Goal: Browse casually: Explore the website without a specific task or goal

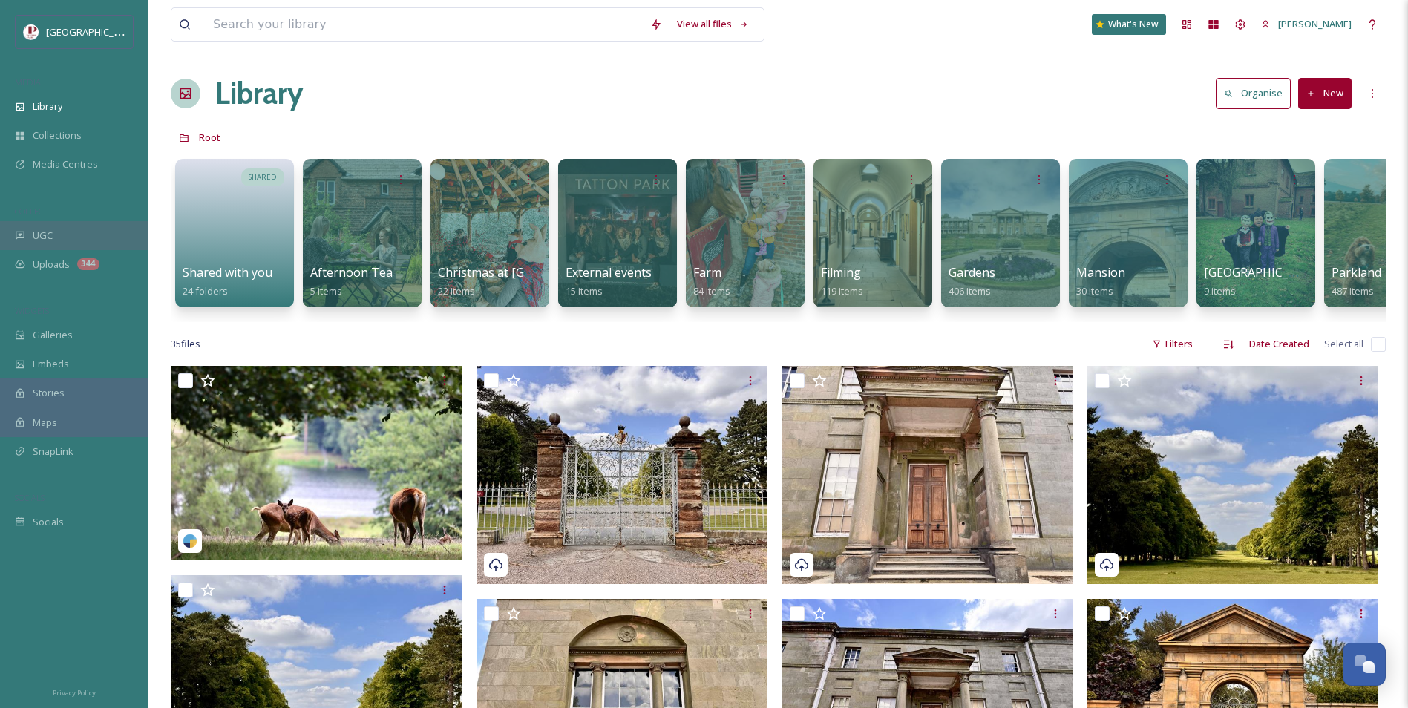
click at [34, 247] on div "UGC" at bounding box center [74, 235] width 148 height 29
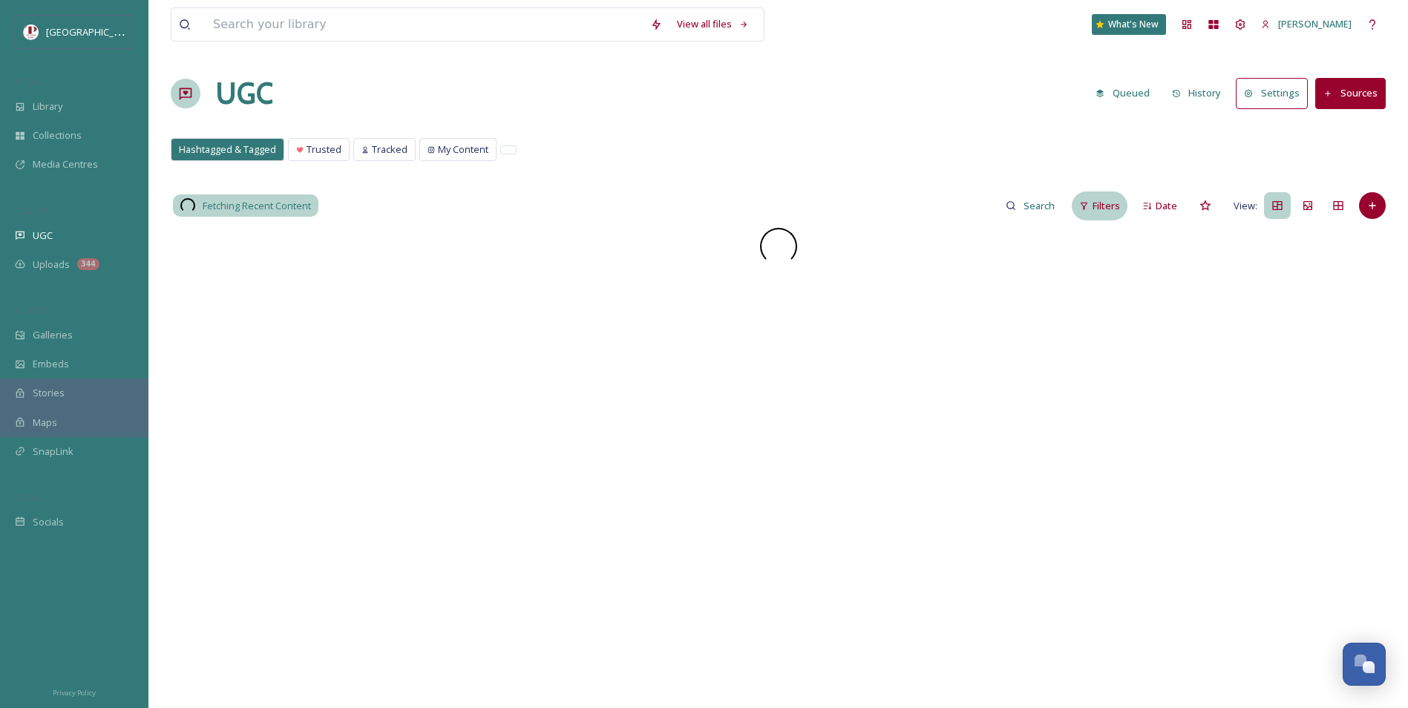
click at [1105, 206] on span "Filters" at bounding box center [1106, 206] width 27 height 14
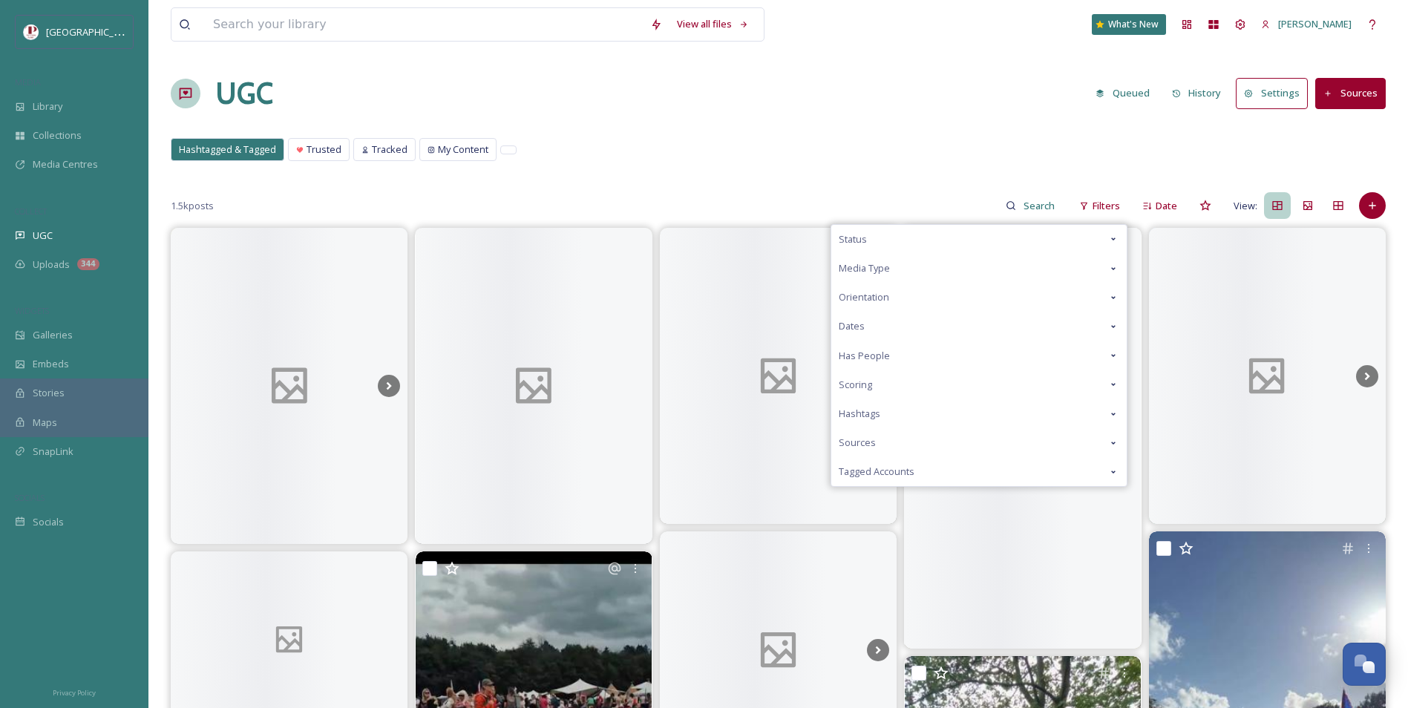
click at [945, 391] on div "Scoring" at bounding box center [978, 384] width 295 height 29
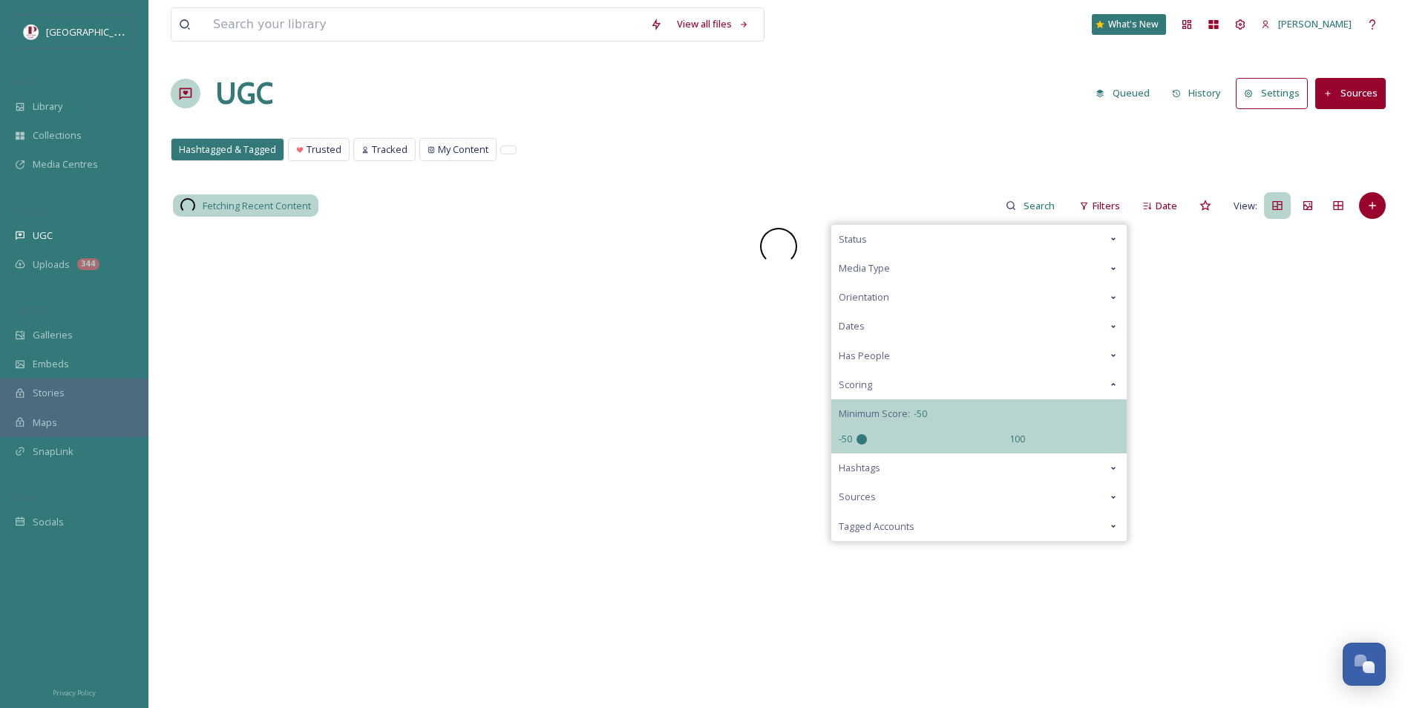
drag, startPoint x: 926, startPoint y: 443, endPoint x: 690, endPoint y: 441, distance: 236.1
type input "-50"
click at [857, 441] on input "range" at bounding box center [931, 439] width 148 height 10
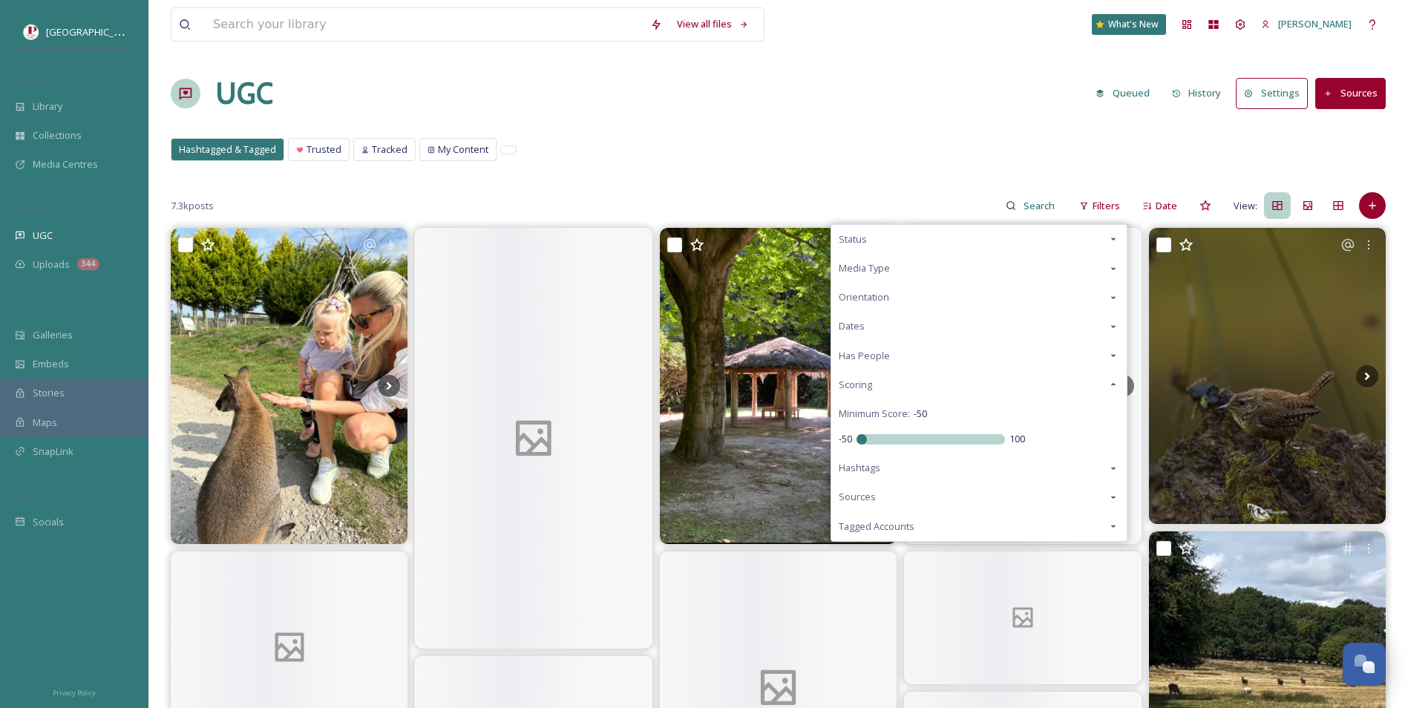
click at [811, 147] on div "Hashtagged & Tagged Trusted Tracked My Content Hashtagged & Tagged Trusted Trac…" at bounding box center [778, 153] width 1215 height 30
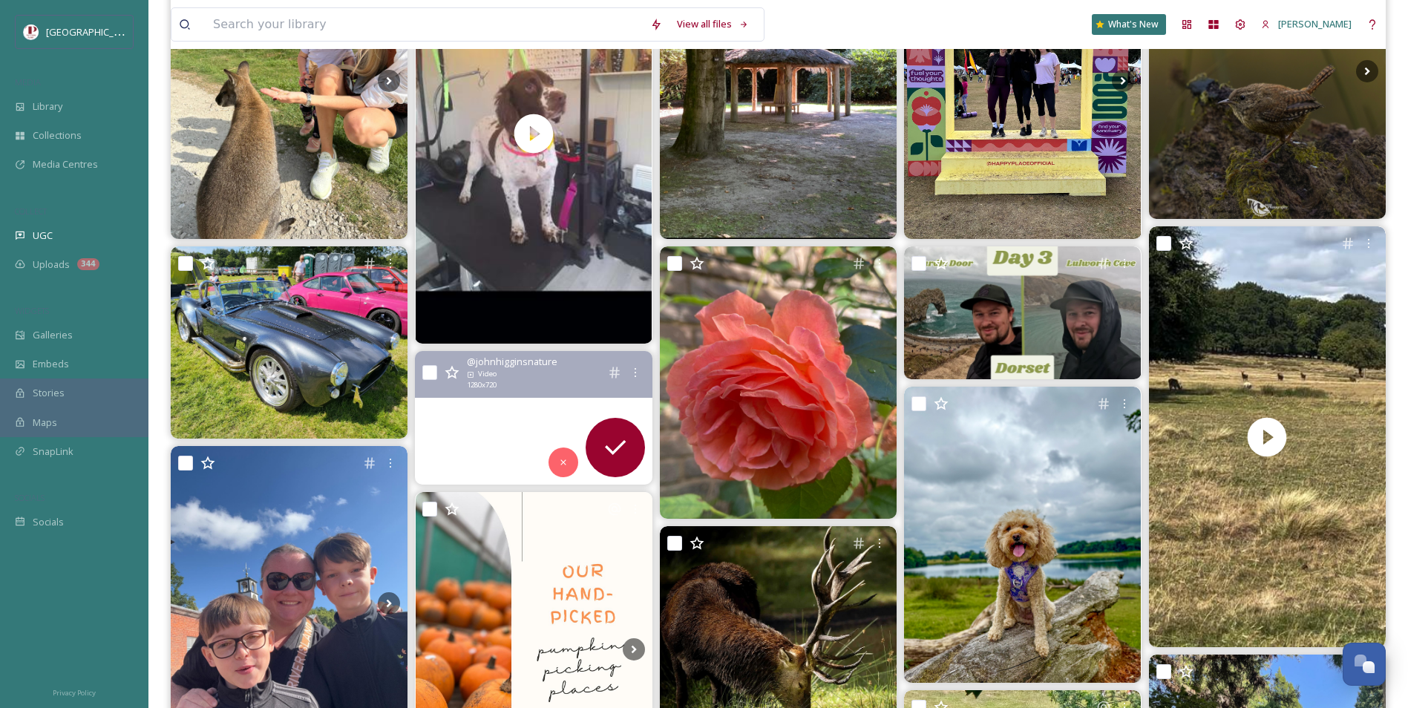
scroll to position [371, 0]
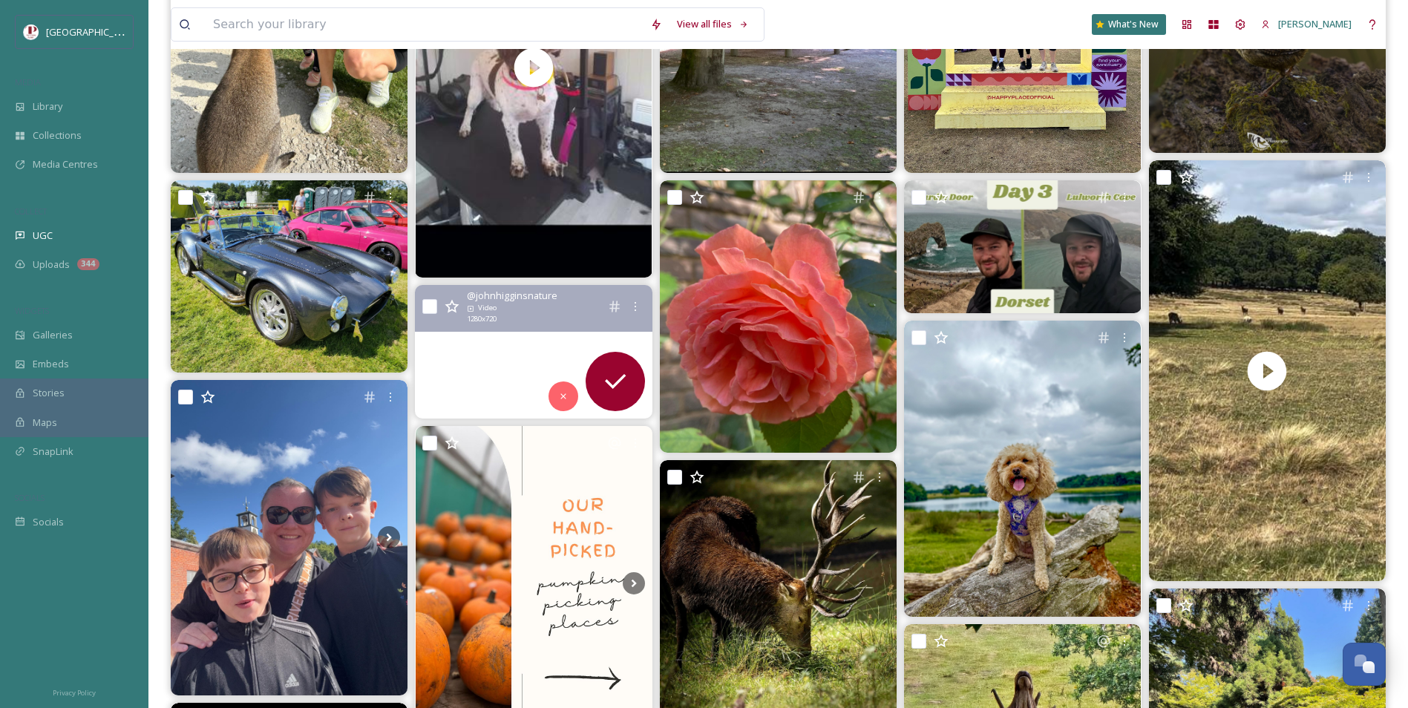
click at [489, 355] on video "Red Deer Stag, Cheshire.\a\aIt is almost that time of year again.\a\aNow, this …" at bounding box center [534, 351] width 237 height 133
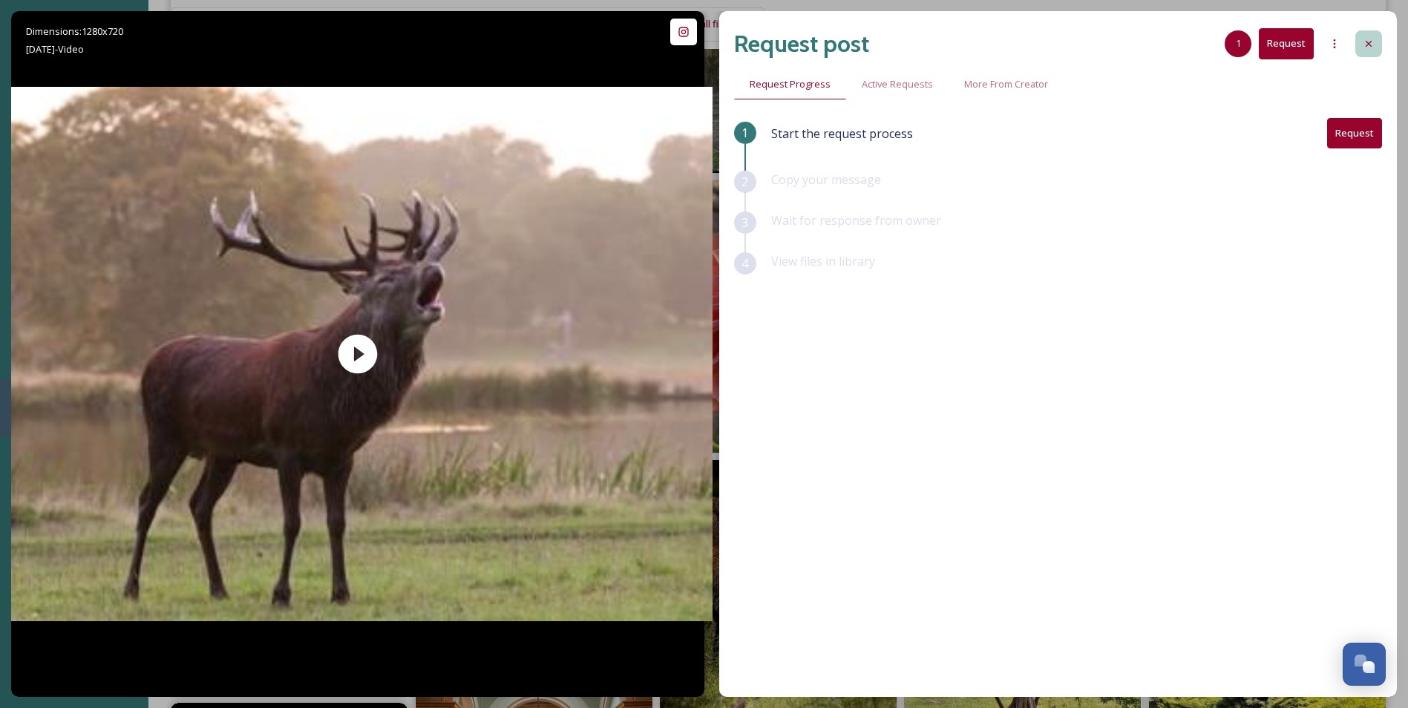
click at [1376, 44] on div at bounding box center [1368, 43] width 27 height 27
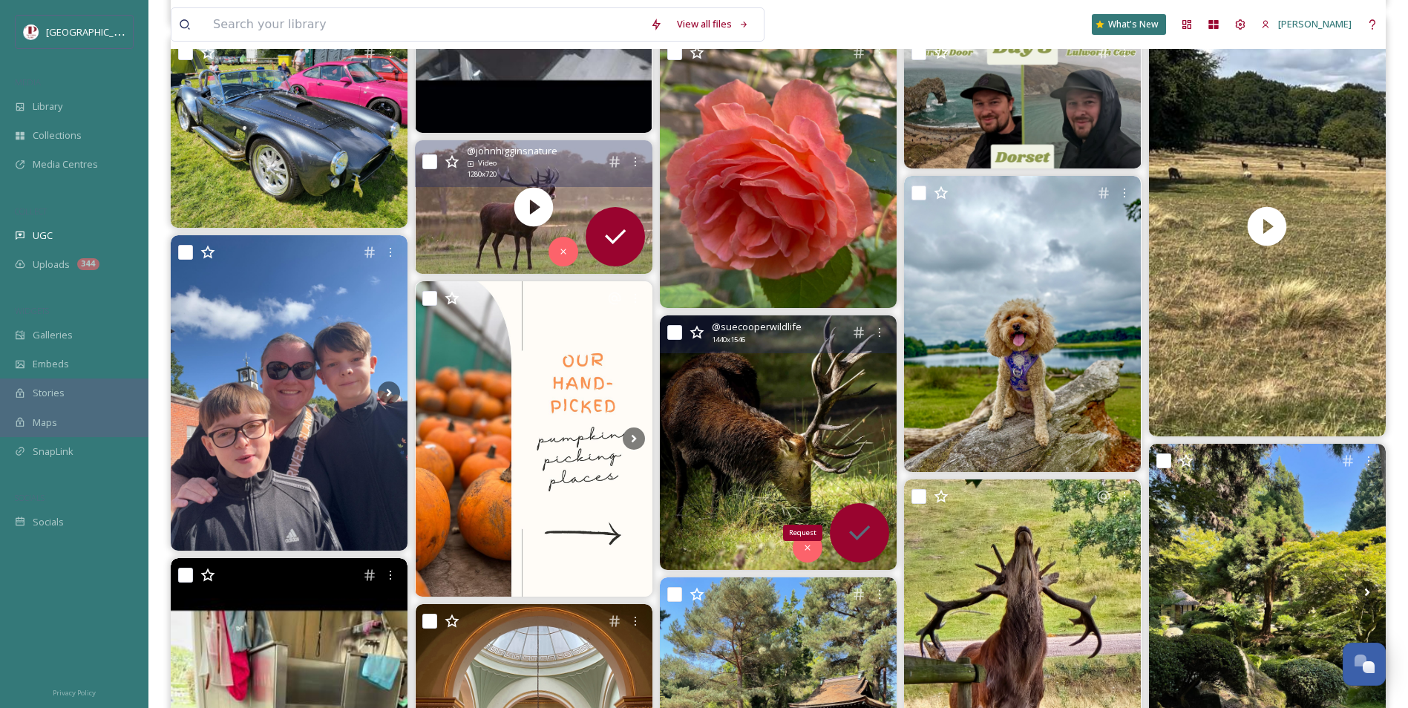
scroll to position [520, 0]
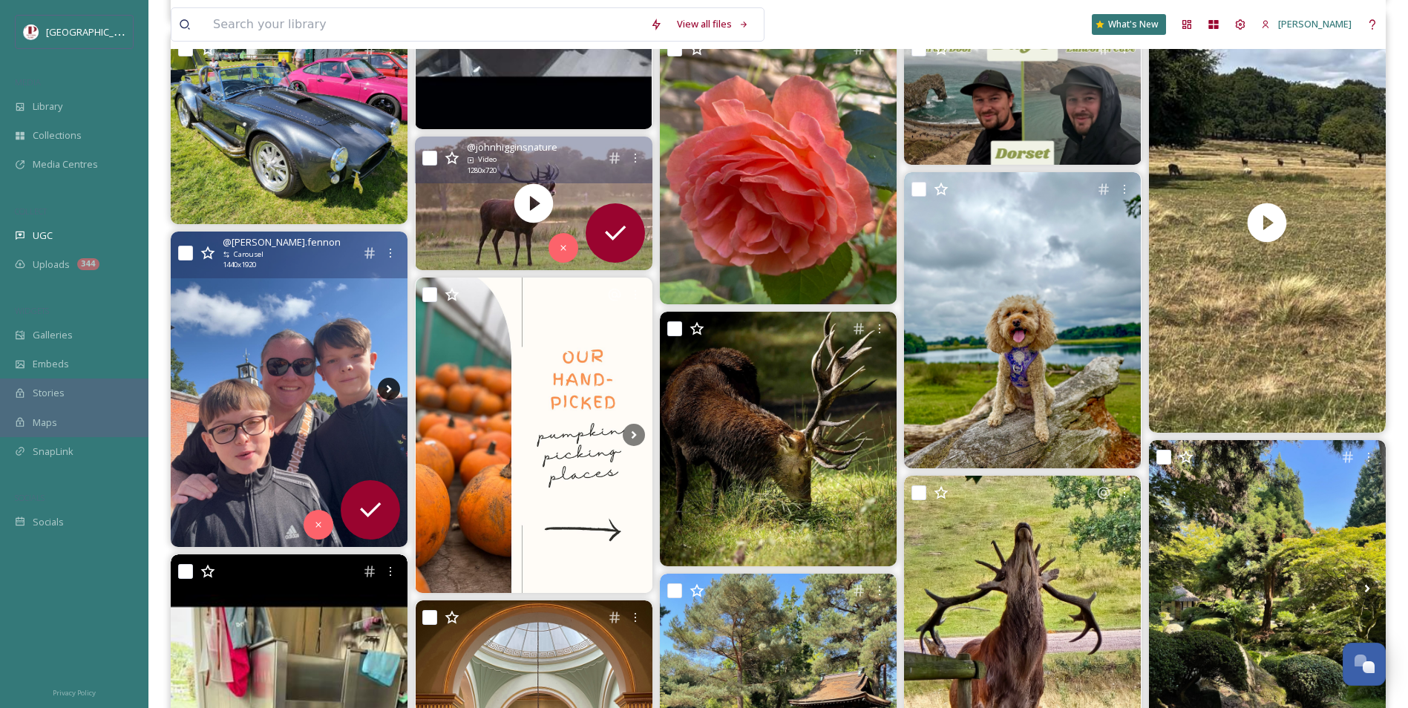
click at [378, 387] on icon at bounding box center [389, 389] width 22 height 22
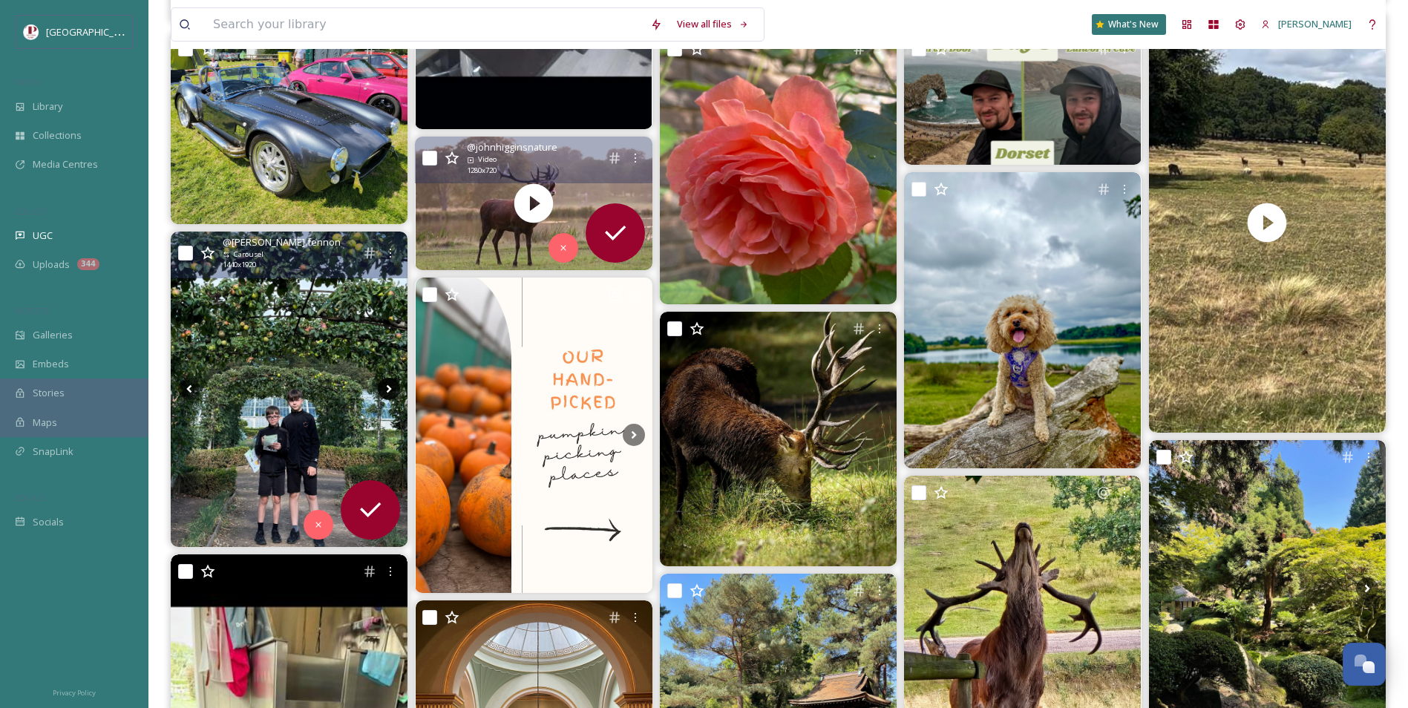
click at [380, 385] on icon at bounding box center [389, 389] width 22 height 22
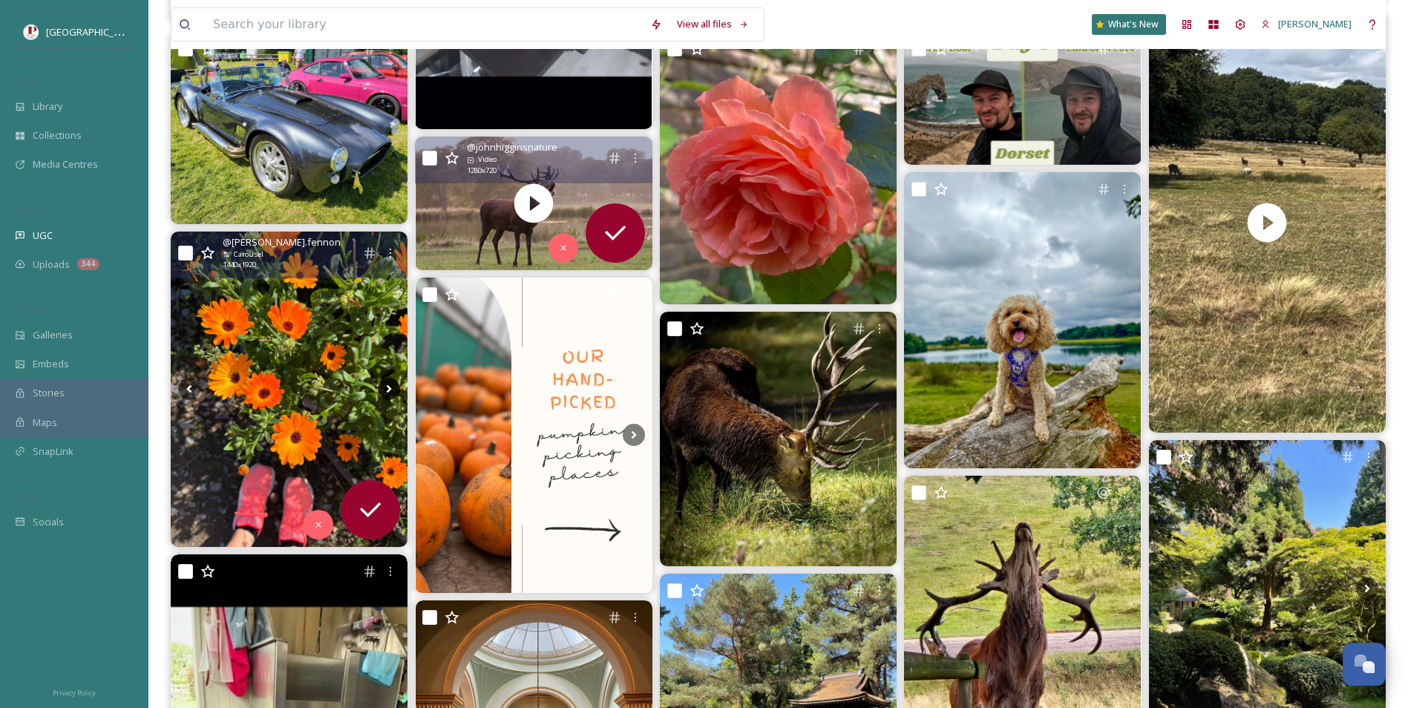
click at [380, 385] on icon at bounding box center [389, 389] width 22 height 22
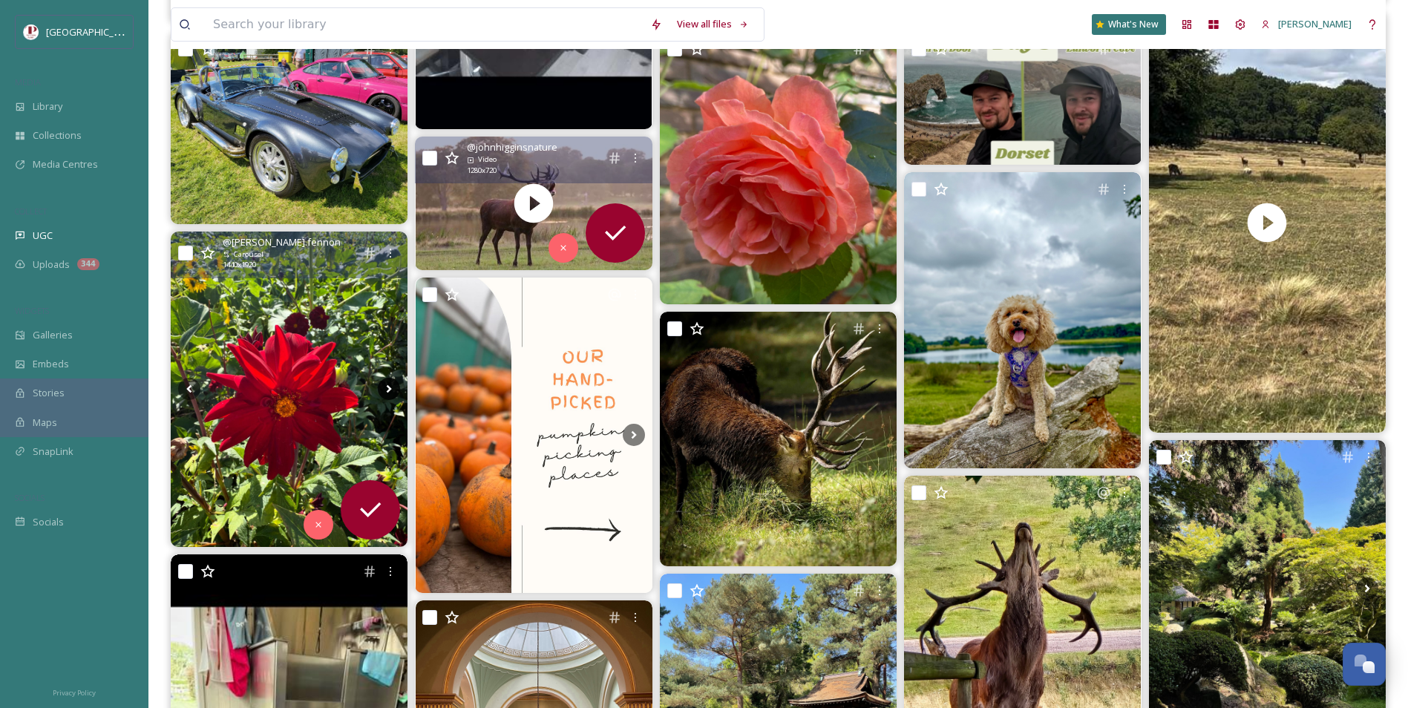
click at [380, 385] on icon at bounding box center [389, 389] width 22 height 22
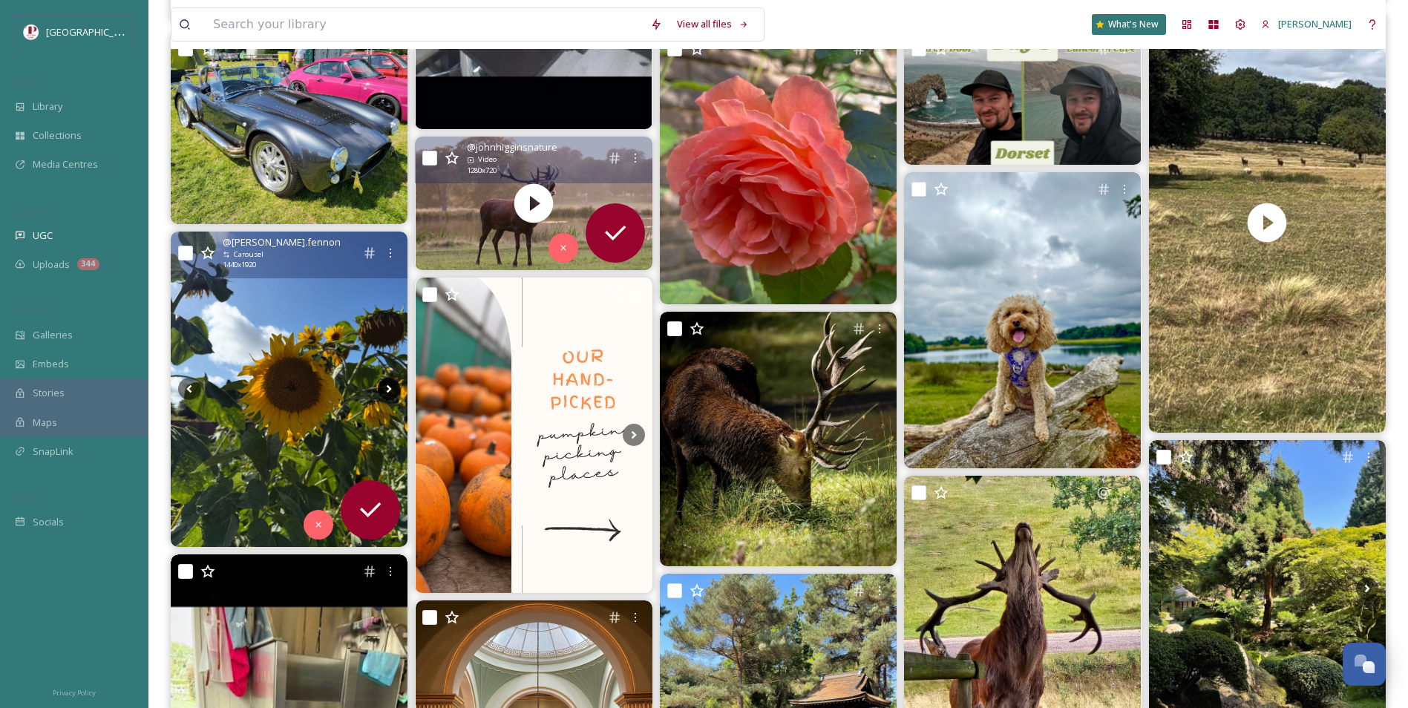
click at [380, 385] on icon at bounding box center [389, 389] width 22 height 22
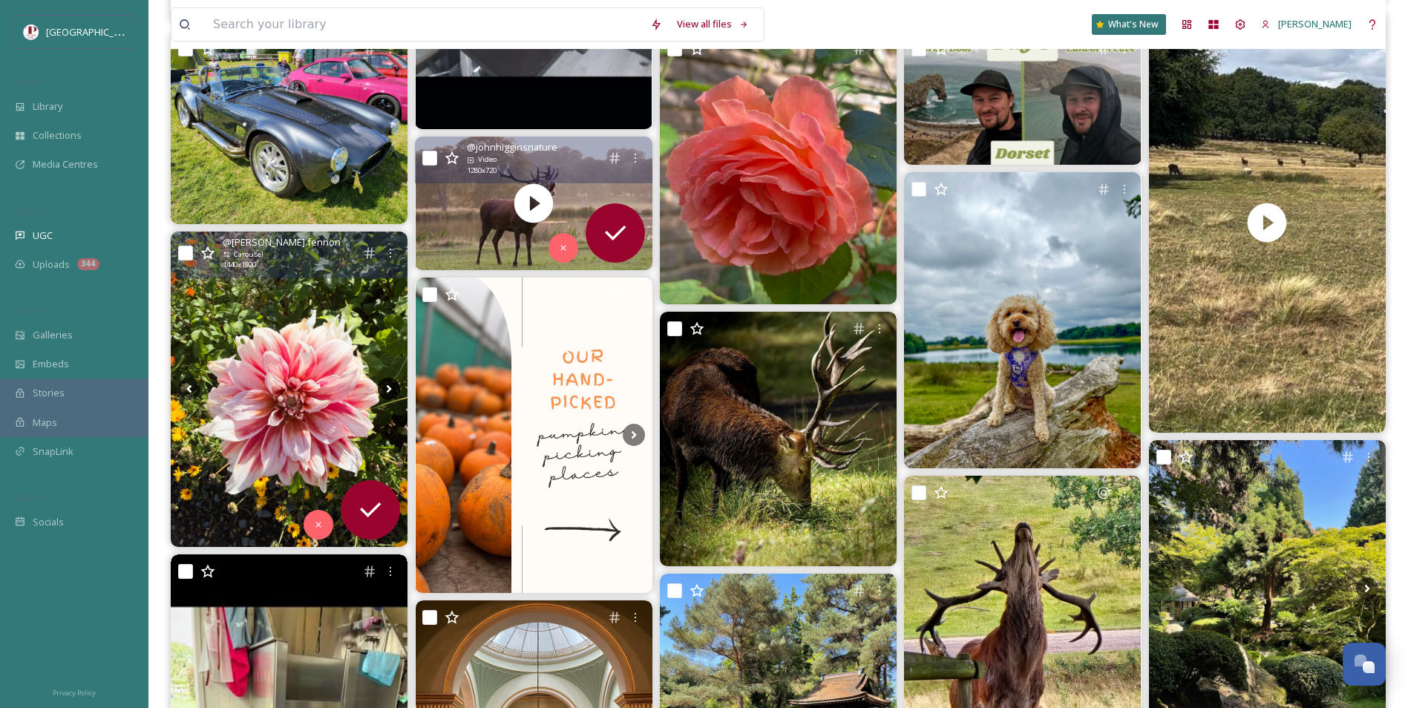
click at [380, 385] on icon at bounding box center [389, 389] width 22 height 22
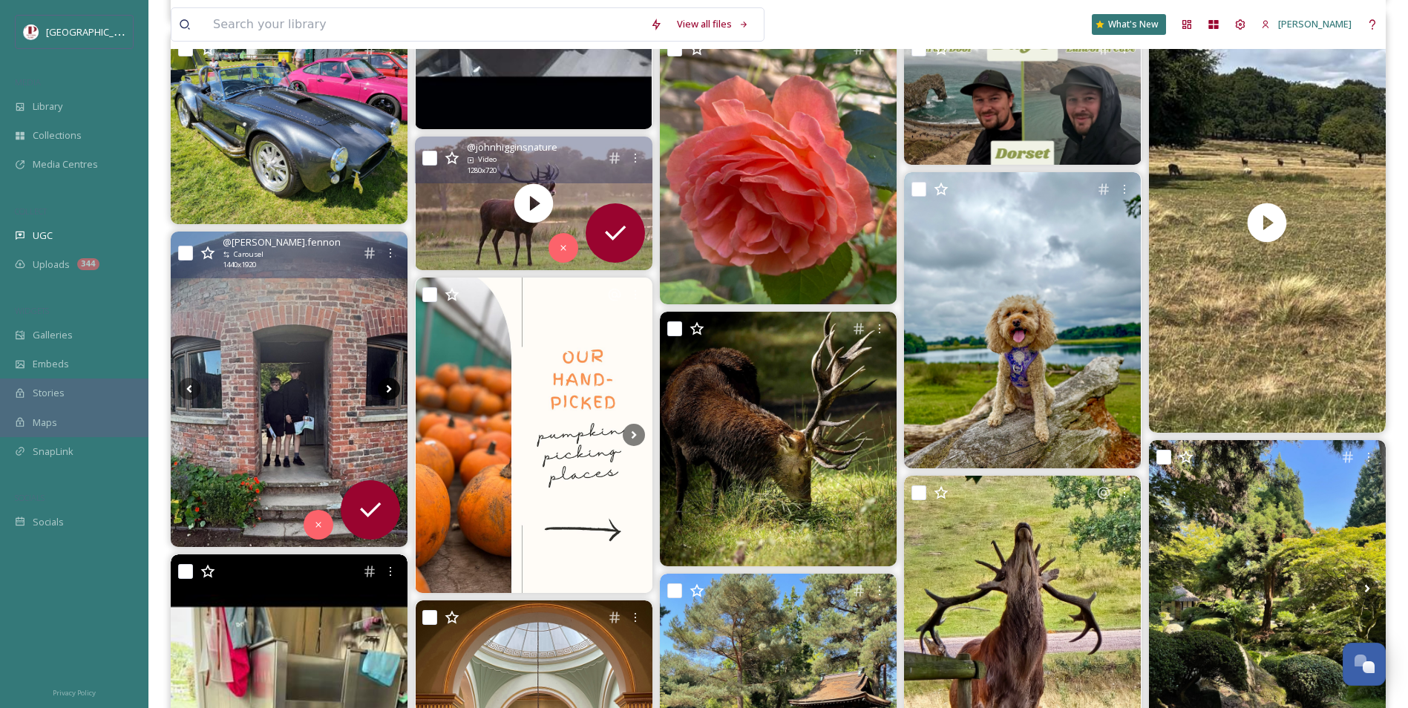
click at [380, 385] on icon at bounding box center [389, 389] width 22 height 22
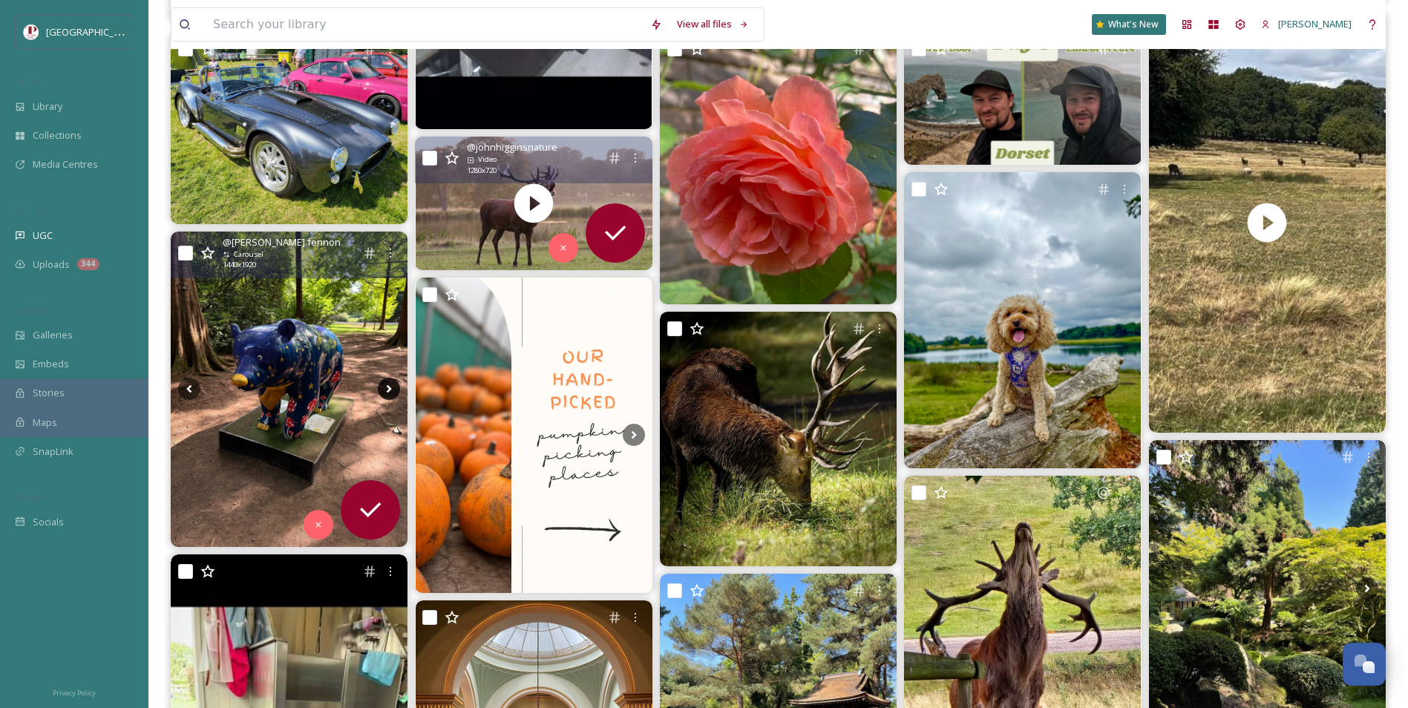
click at [380, 385] on icon at bounding box center [389, 389] width 22 height 22
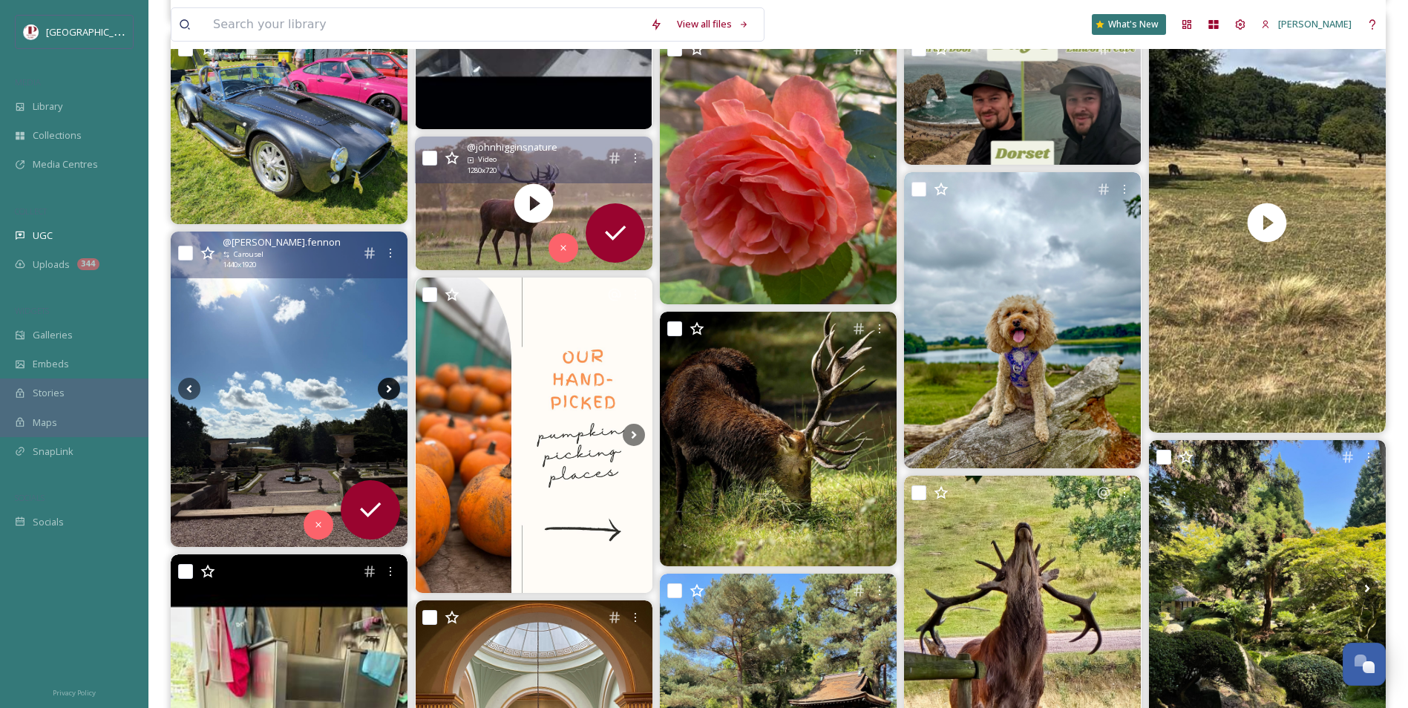
click at [380, 385] on icon at bounding box center [389, 389] width 22 height 22
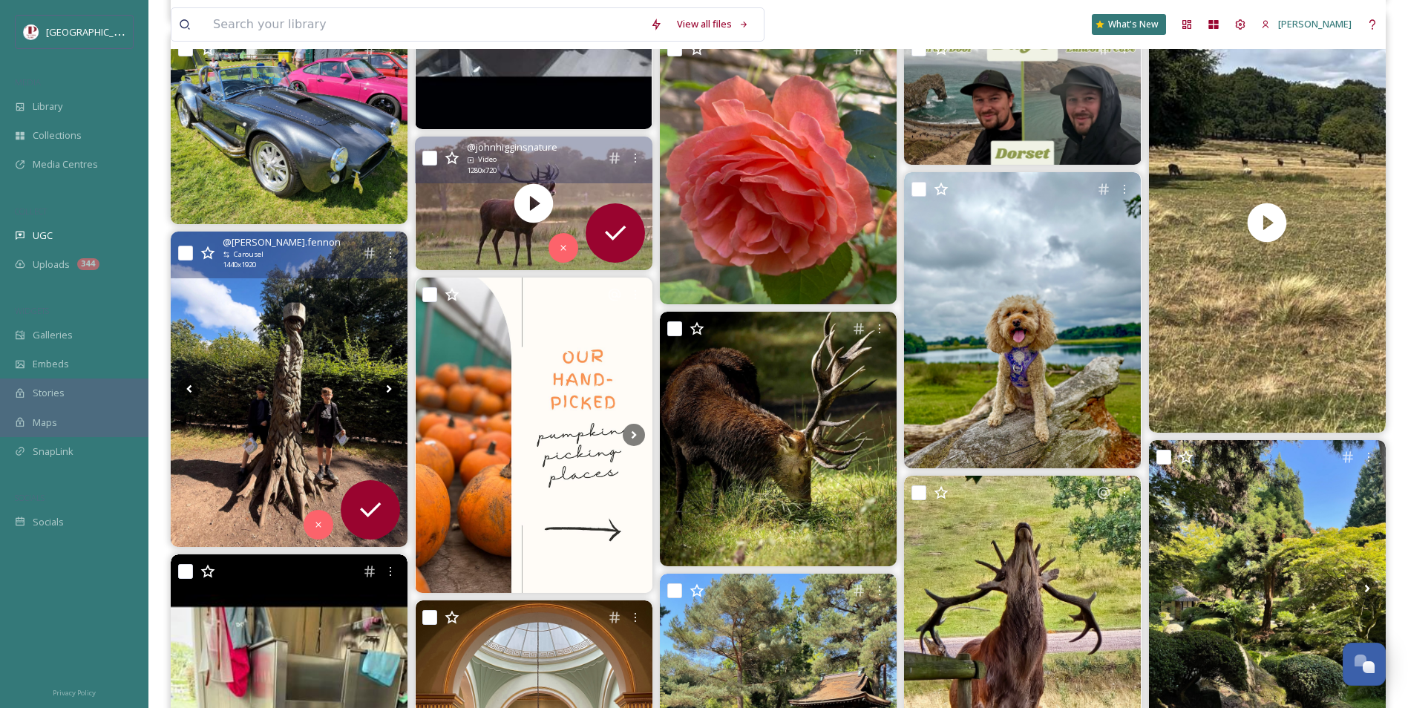
click at [380, 385] on icon at bounding box center [389, 389] width 22 height 22
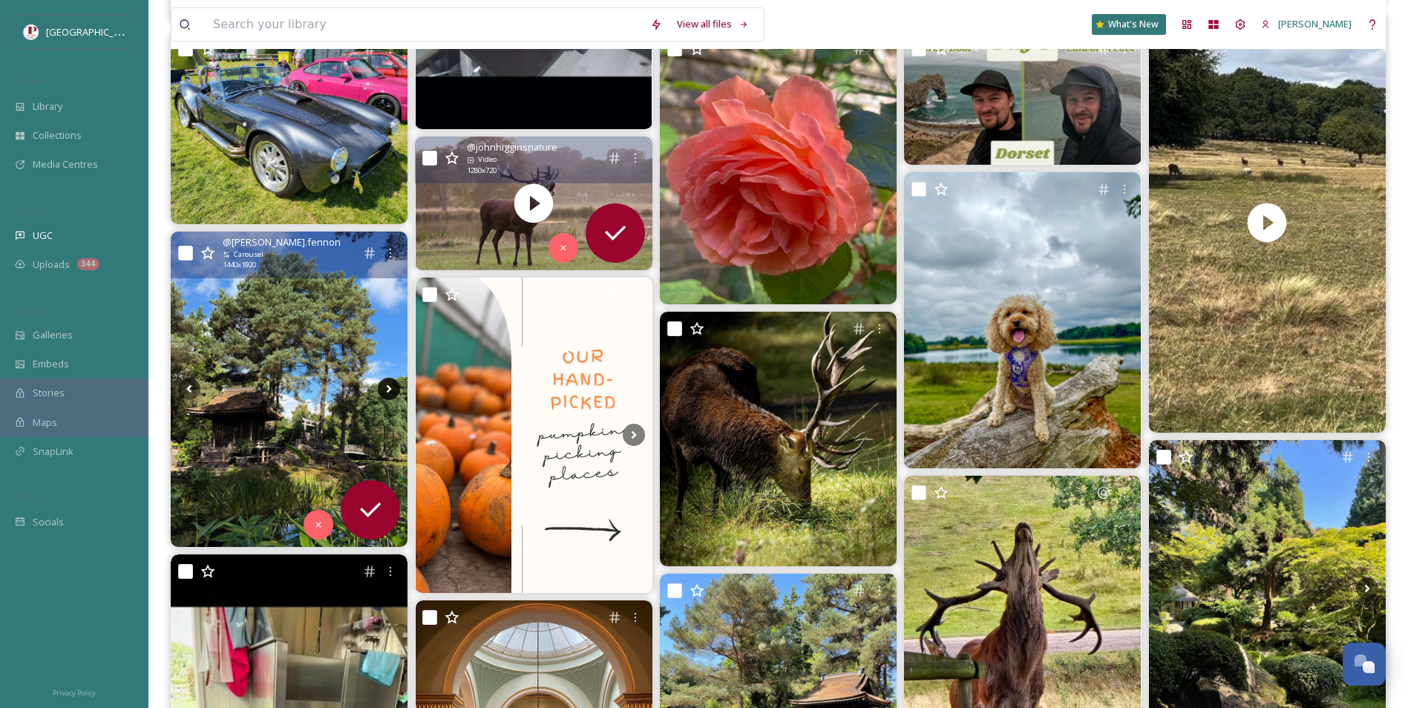
click at [380, 385] on icon at bounding box center [389, 389] width 22 height 22
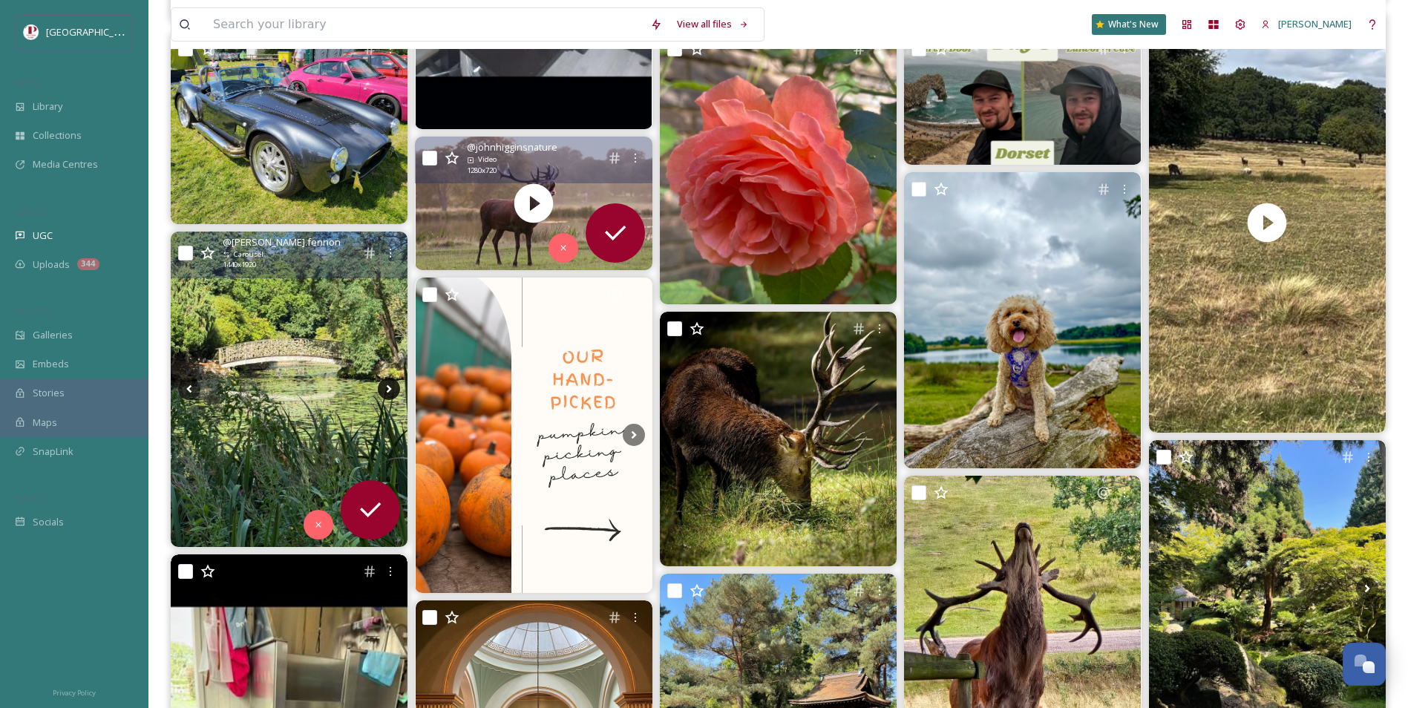
click at [380, 385] on icon at bounding box center [389, 389] width 22 height 22
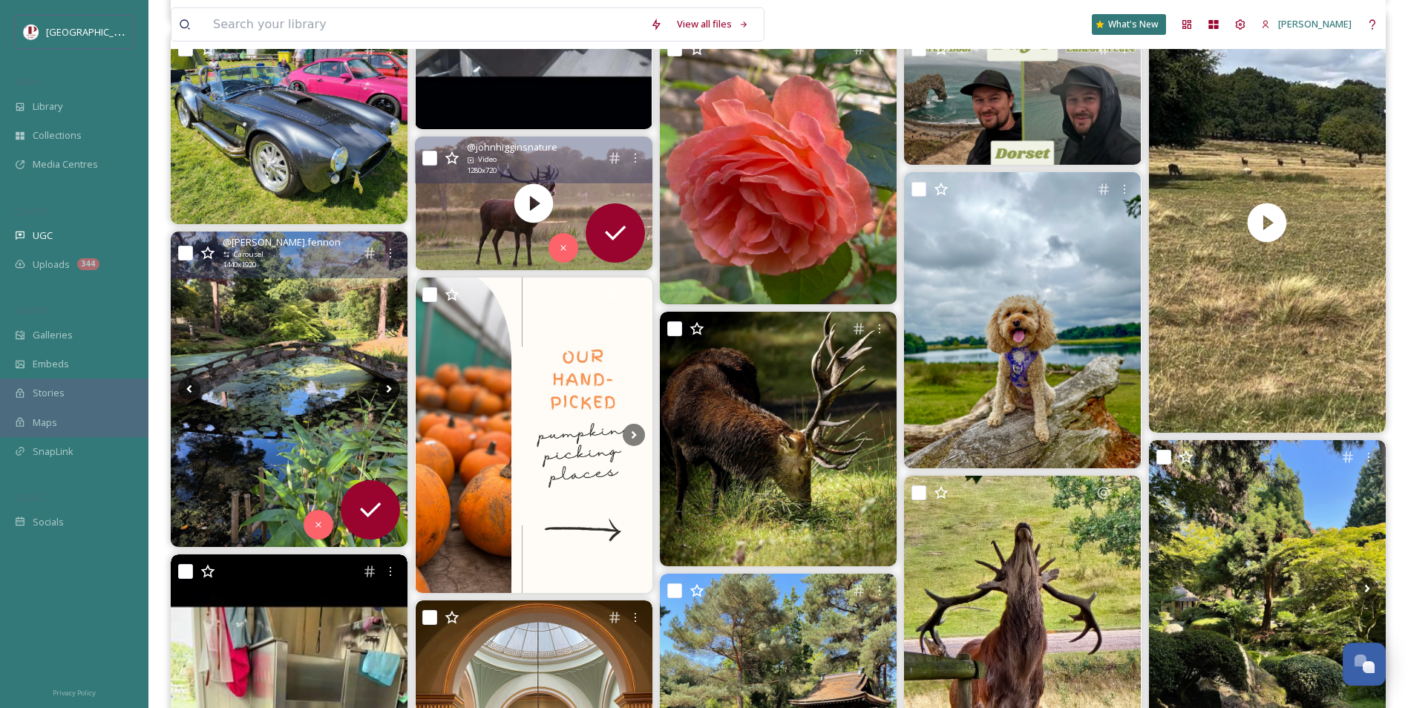
click at [380, 385] on icon at bounding box center [389, 389] width 22 height 22
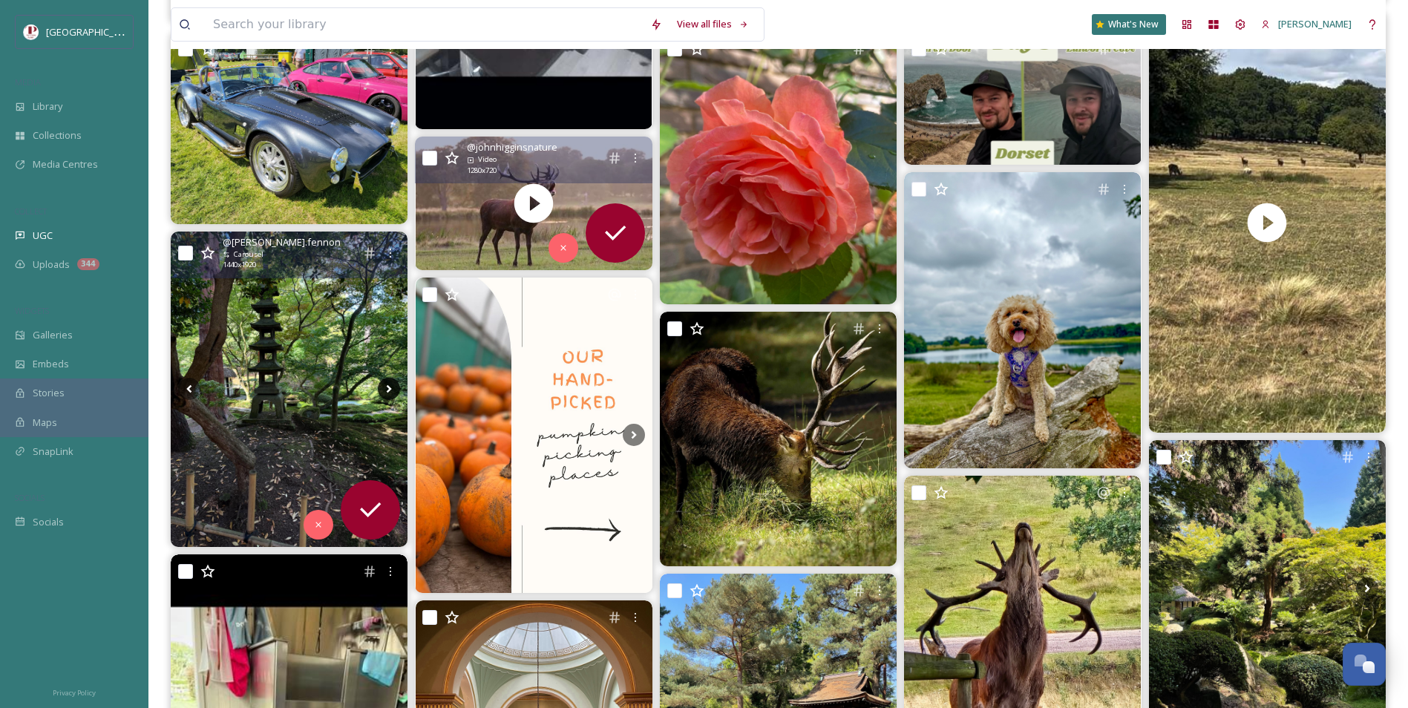
click at [380, 385] on icon at bounding box center [389, 389] width 22 height 22
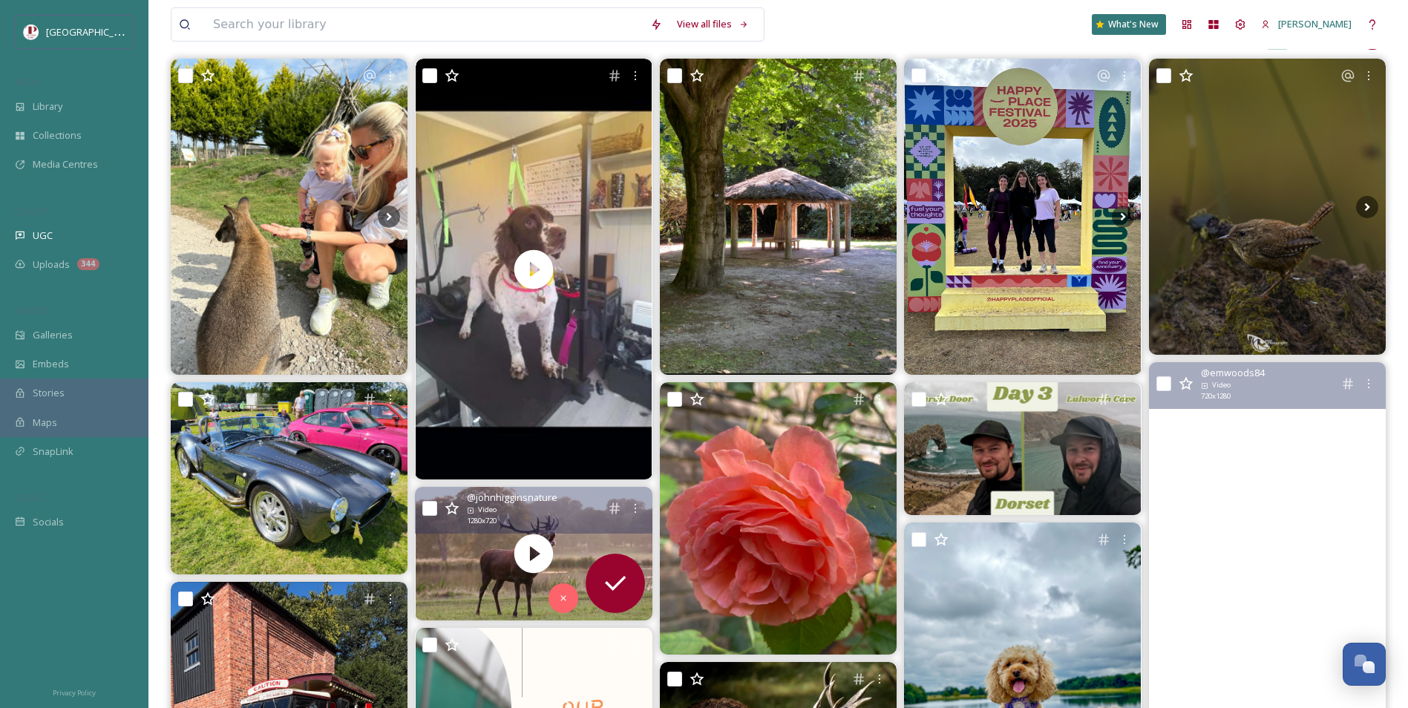
scroll to position [148, 0]
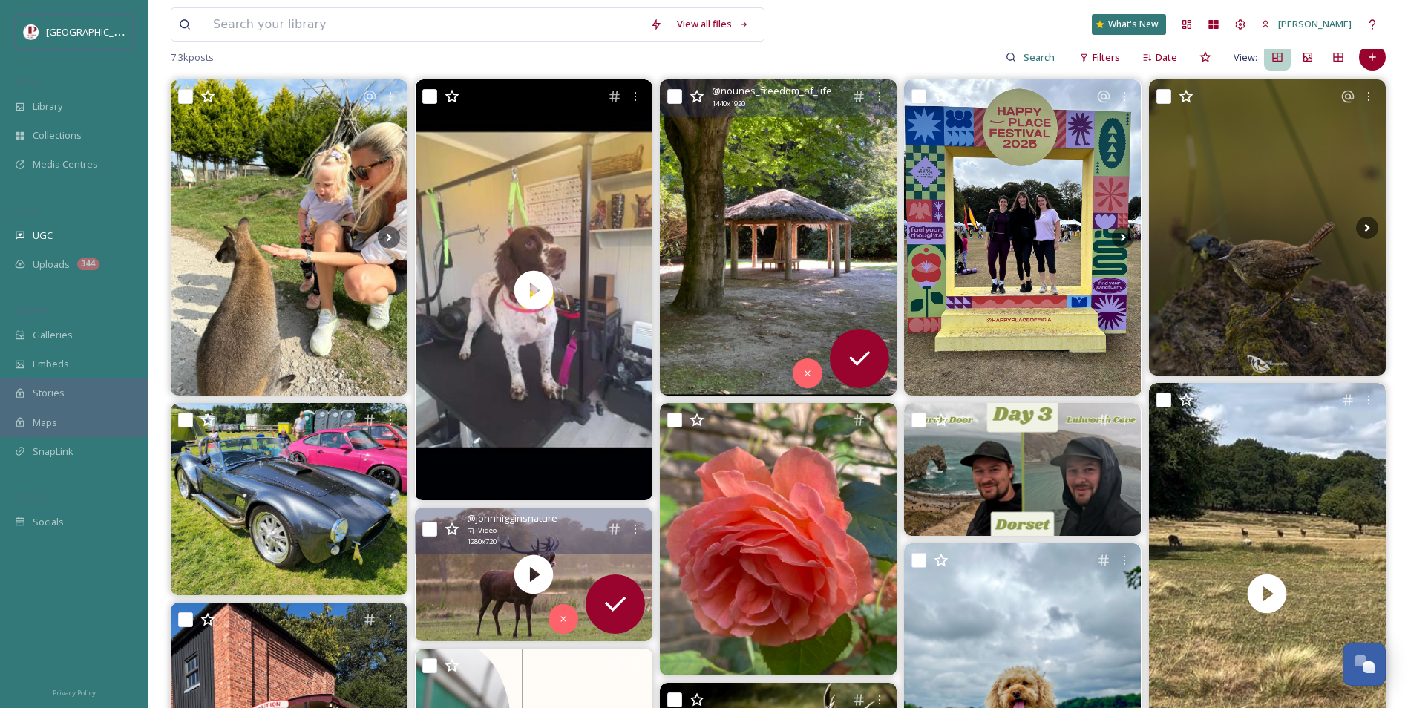
click at [730, 243] on img at bounding box center [778, 236] width 237 height 315
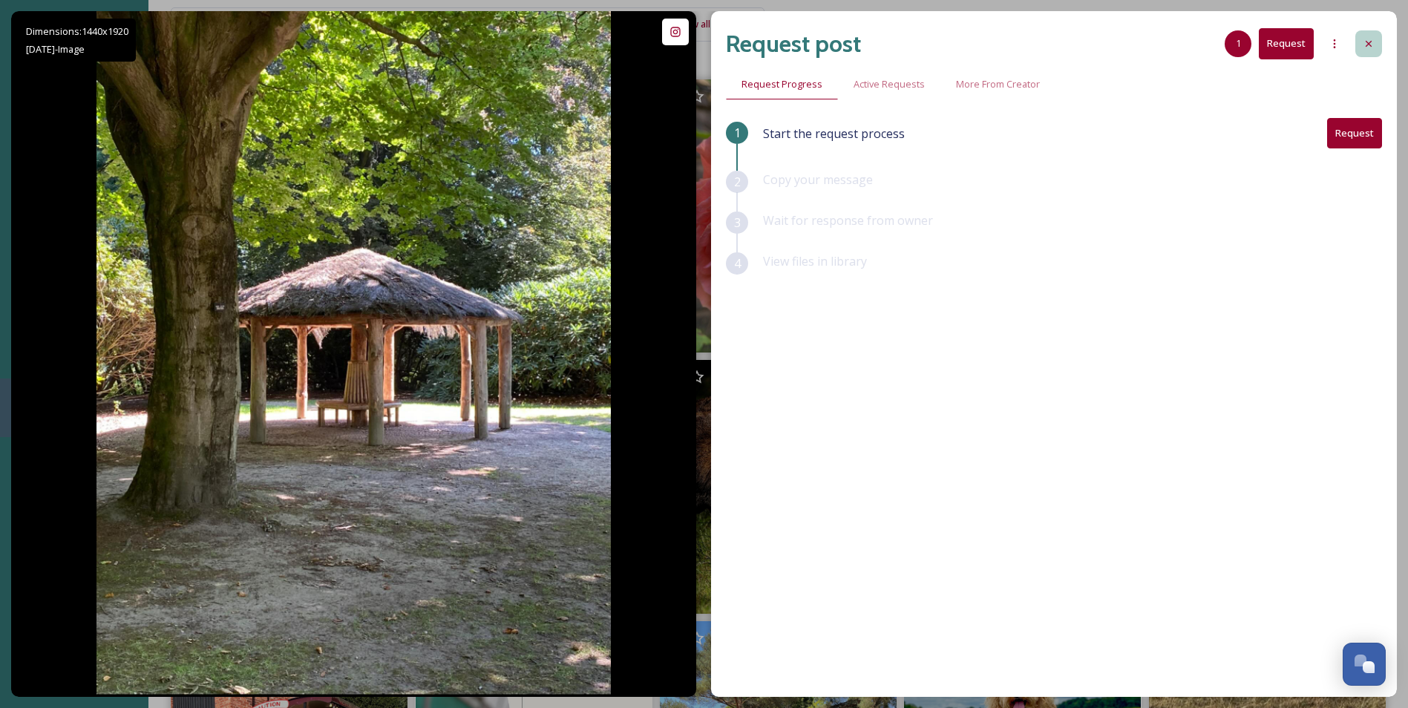
click at [1364, 47] on icon at bounding box center [1369, 44] width 12 height 12
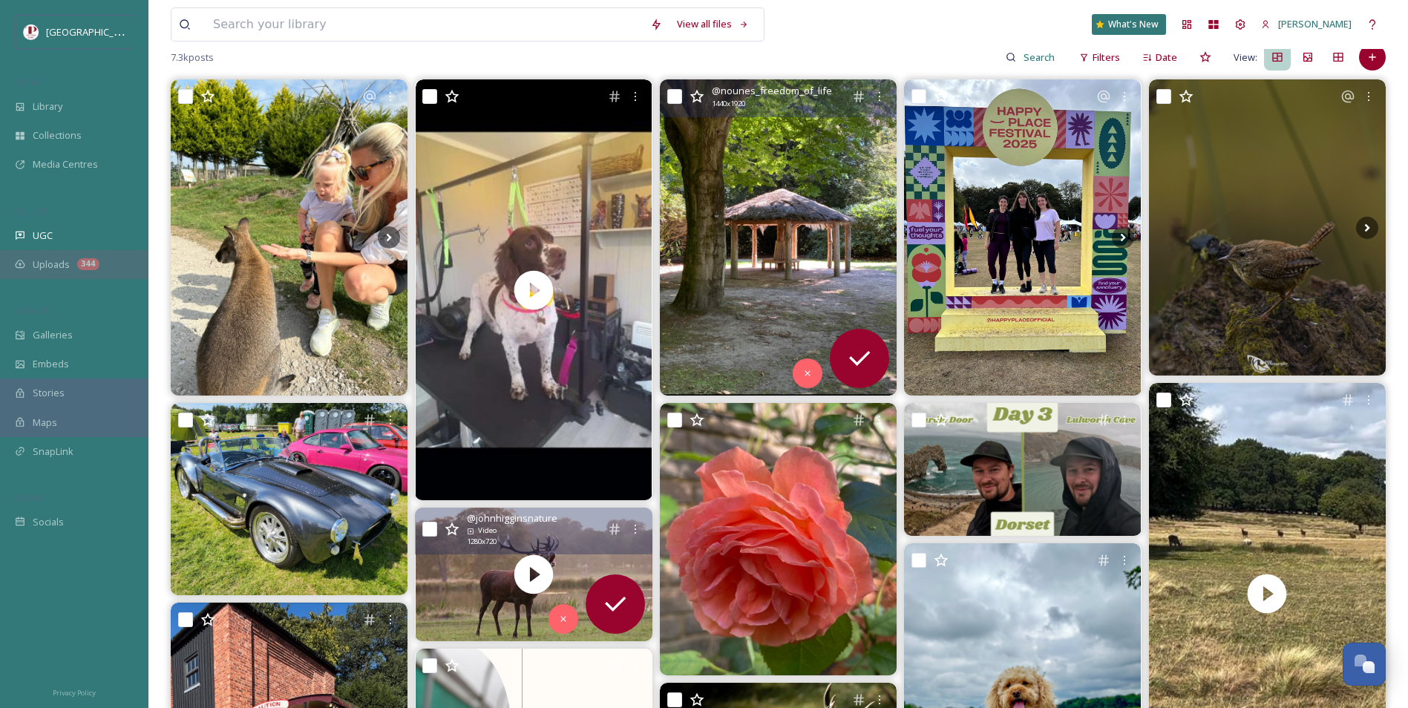
drag, startPoint x: 108, startPoint y: 260, endPoint x: 24, endPoint y: 256, distance: 84.0
click at [24, 256] on div "Uploads 344" at bounding box center [74, 264] width 148 height 29
